Goal: Task Accomplishment & Management: Manage account settings

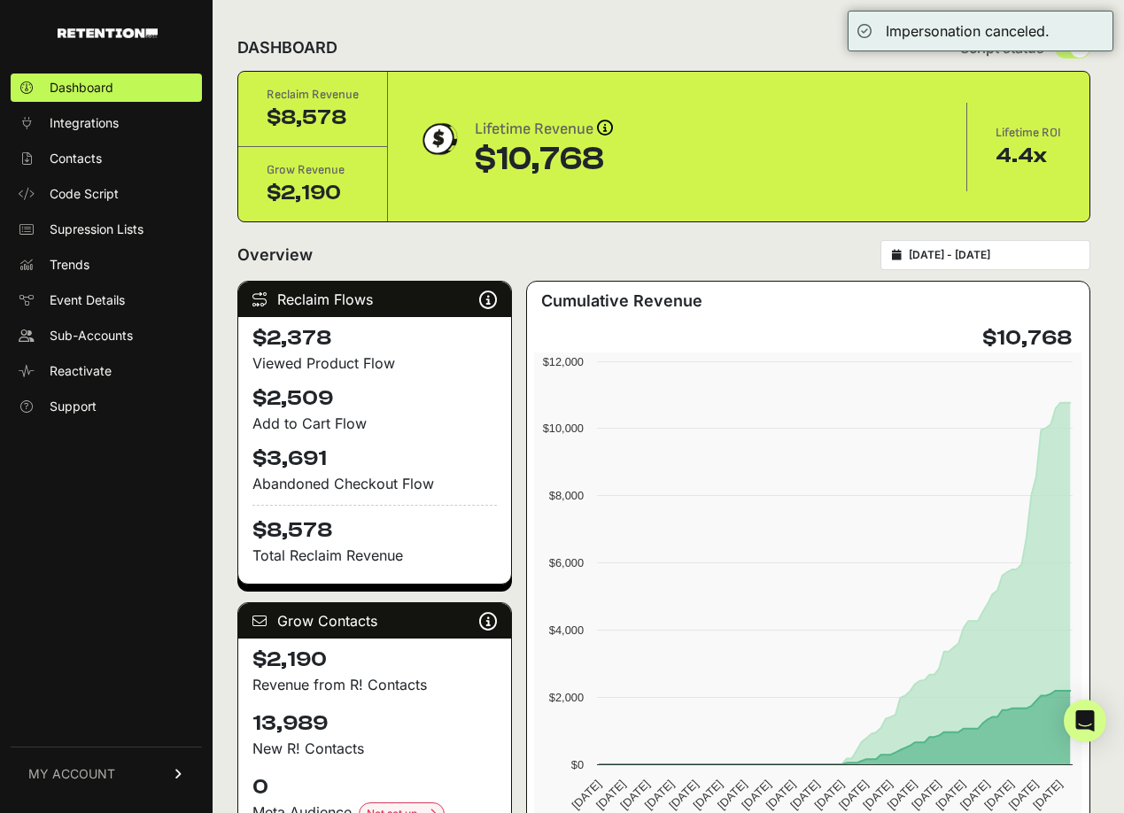
click at [144, 773] on link "MY ACCOUNT" at bounding box center [106, 774] width 191 height 54
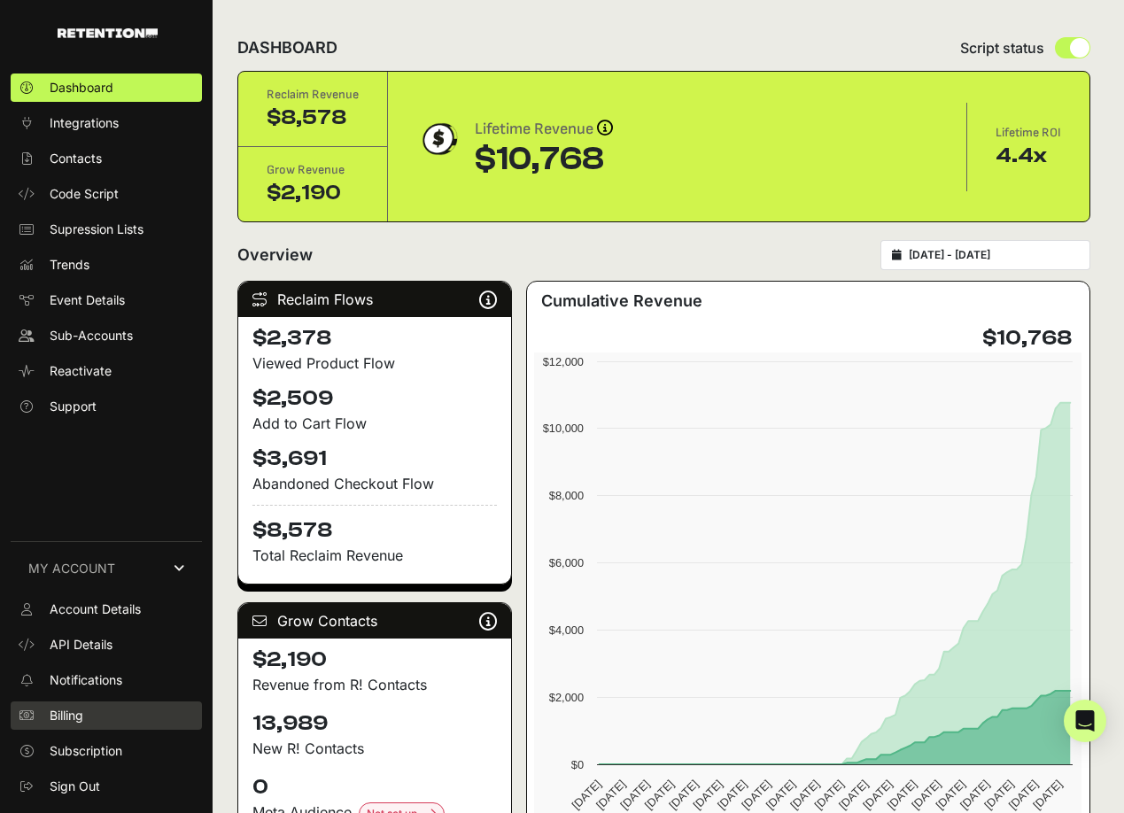
click at [78, 708] on span "Billing" at bounding box center [67, 716] width 34 height 18
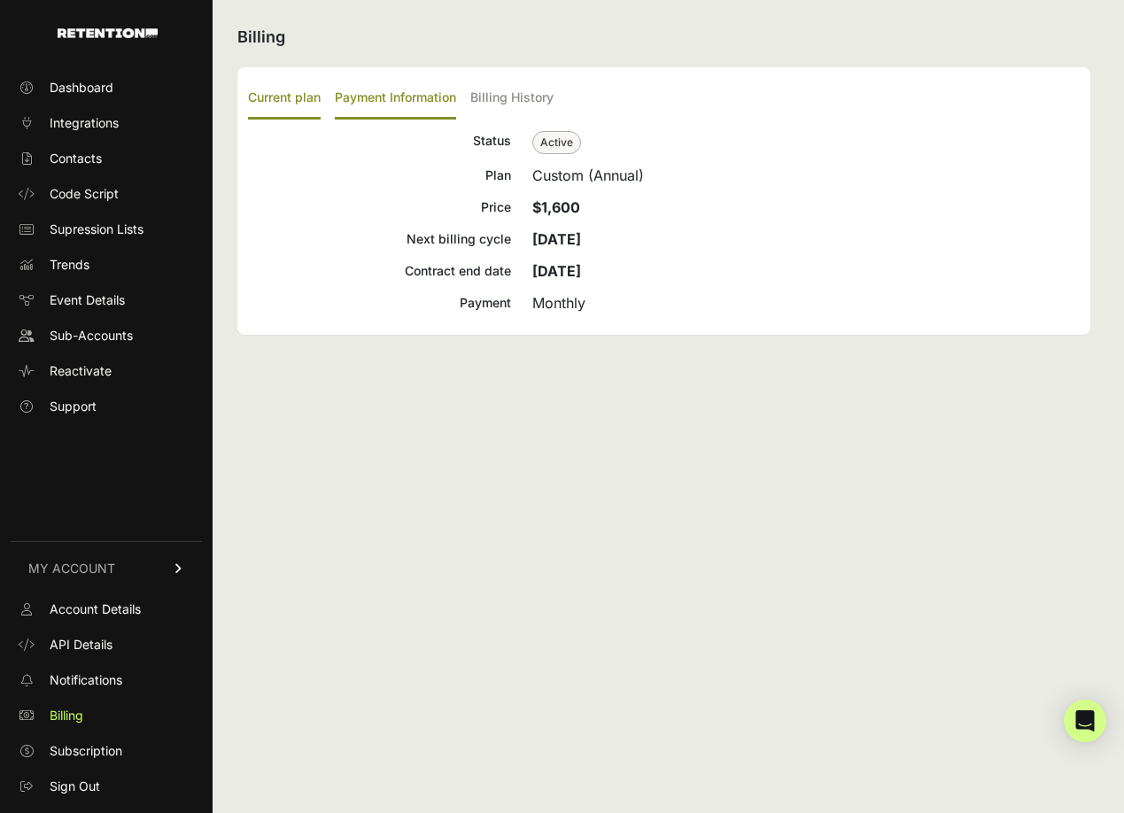
click at [409, 101] on label "Payment Information" at bounding box center [395, 99] width 121 height 42
click at [0, 0] on input "Payment Information" at bounding box center [0, 0] width 0 height 0
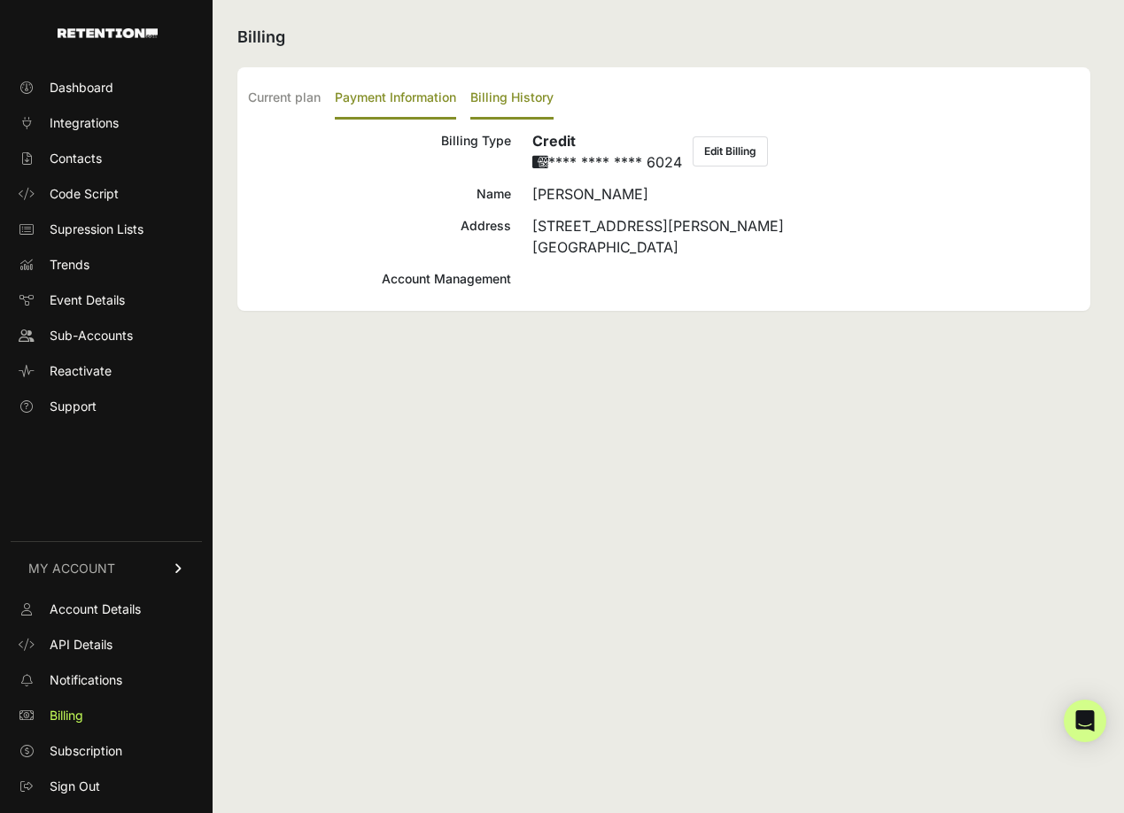
click at [511, 97] on label "Billing History" at bounding box center [511, 99] width 83 height 42
click at [0, 0] on input "Billing History" at bounding box center [0, 0] width 0 height 0
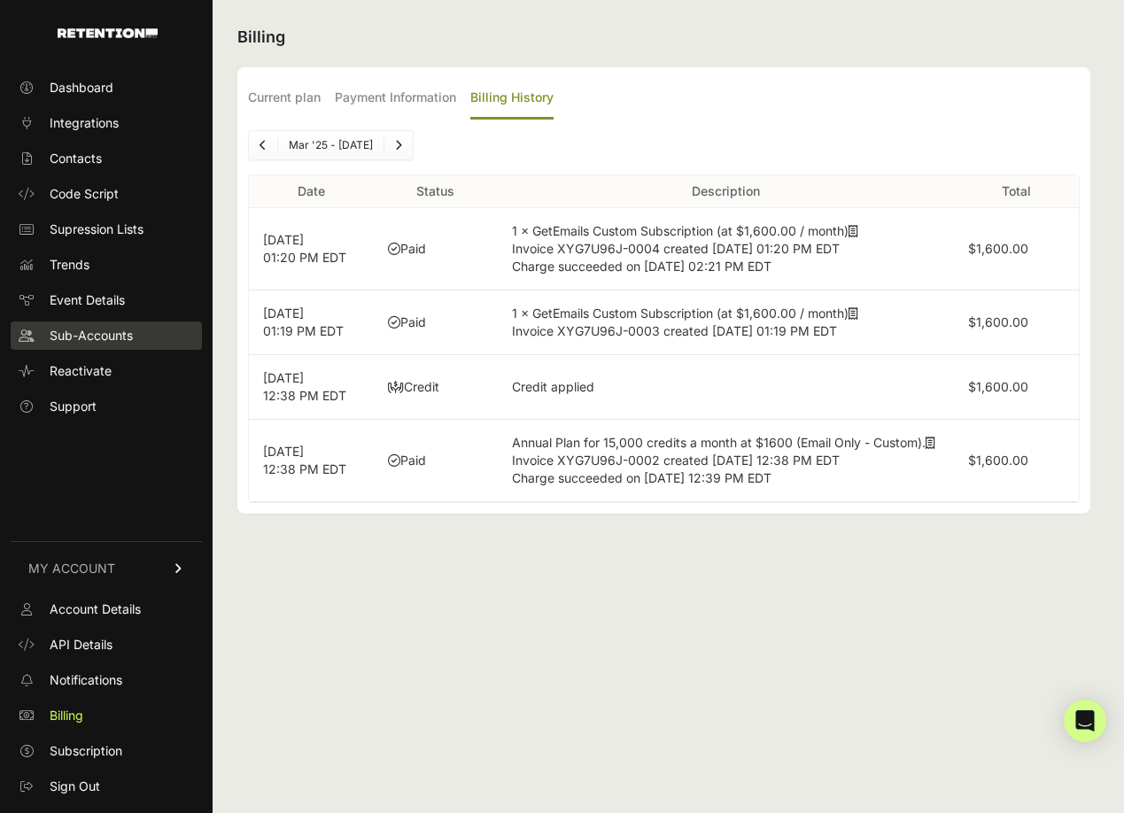
click at [78, 339] on span "Sub-Accounts" at bounding box center [91, 336] width 83 height 18
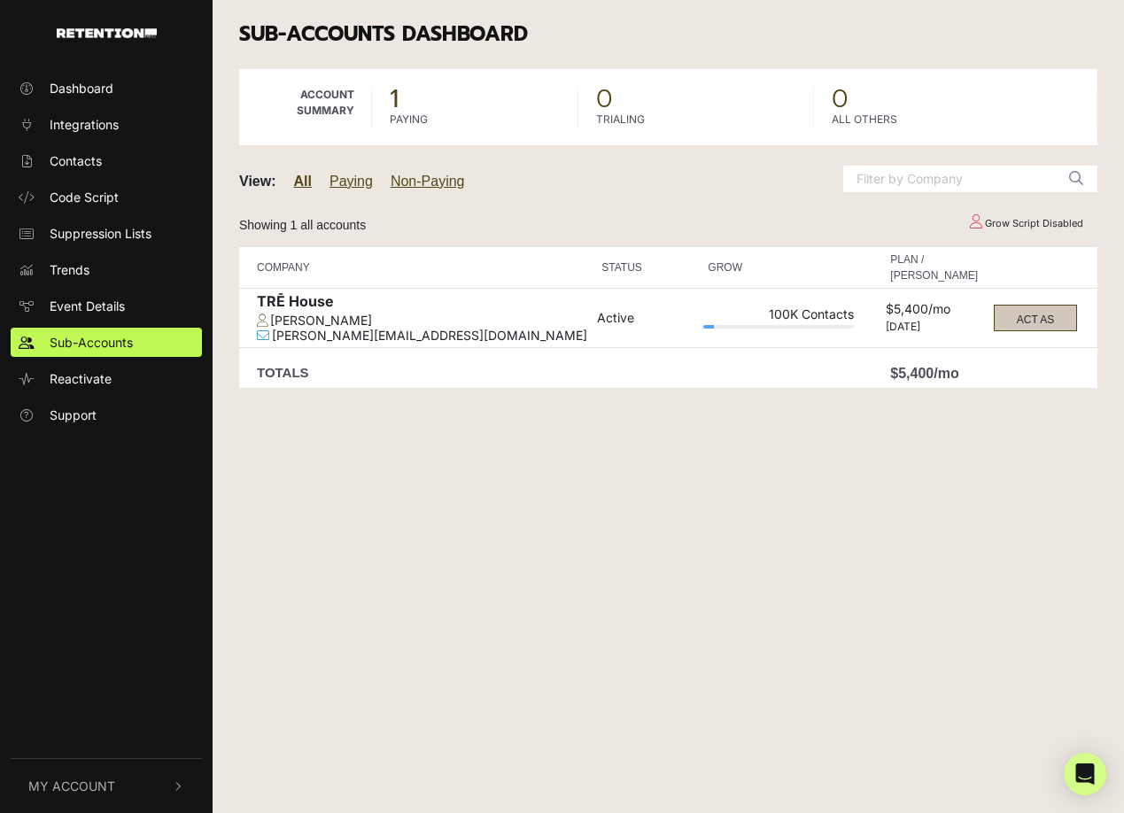
click at [1018, 314] on button "ACT AS" at bounding box center [1035, 318] width 83 height 27
